Goal: Navigation & Orientation: Find specific page/section

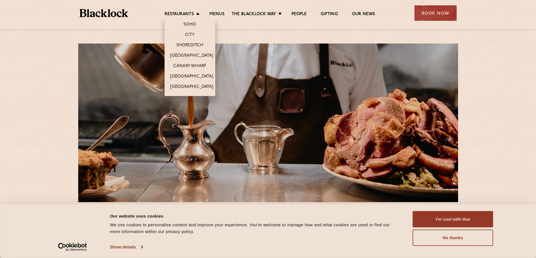
click at [190, 52] on li "[GEOGRAPHIC_DATA]" at bounding box center [190, 55] width 51 height 10
click at [188, 55] on link "[GEOGRAPHIC_DATA]" at bounding box center [191, 56] width 43 height 6
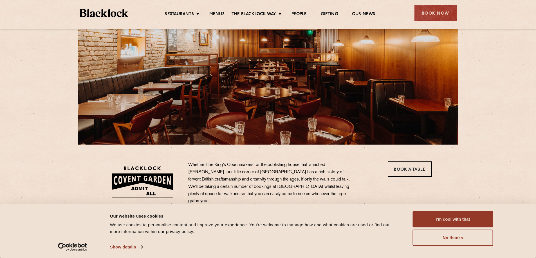
scroll to position [56, 0]
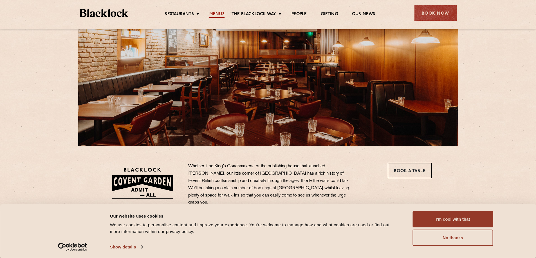
click at [214, 17] on link "Menus" at bounding box center [216, 15] width 15 height 6
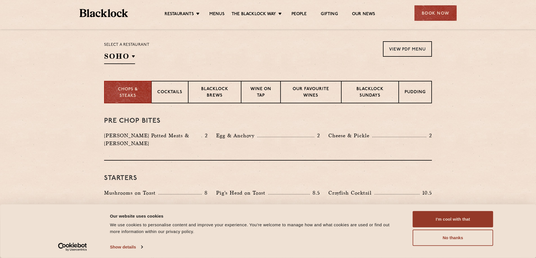
scroll to position [197, 0]
